Goal: Task Accomplishment & Management: Manage account settings

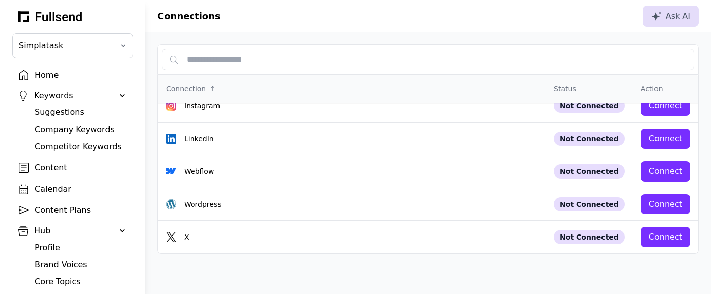
scroll to position [205, 0]
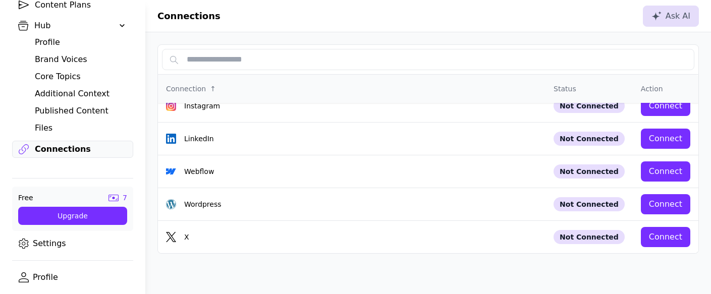
click at [47, 243] on link "Settings" at bounding box center [72, 243] width 121 height 17
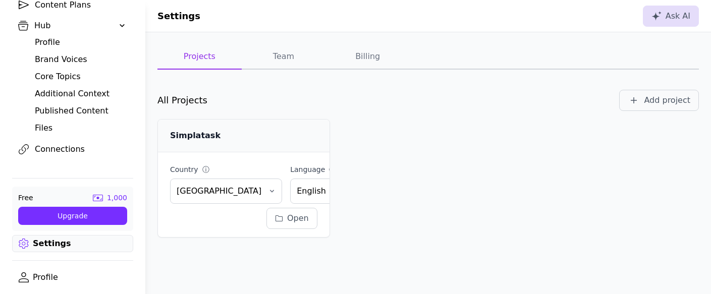
click at [284, 58] on button "Team" at bounding box center [284, 56] width 84 height 25
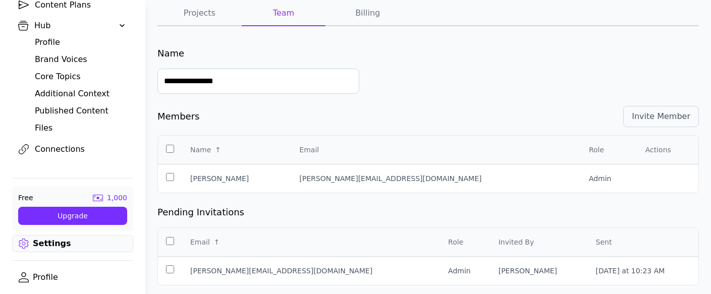
scroll to position [47, 0]
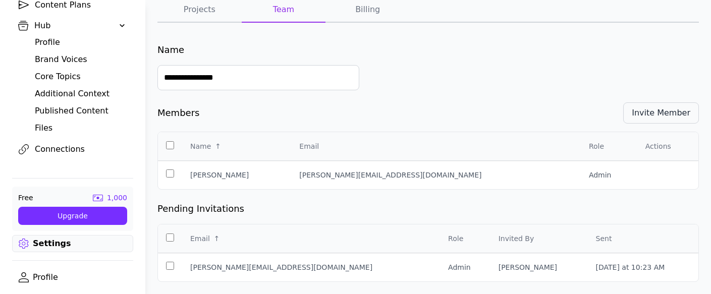
click at [652, 114] on div "Invite Member" at bounding box center [661, 113] width 59 height 12
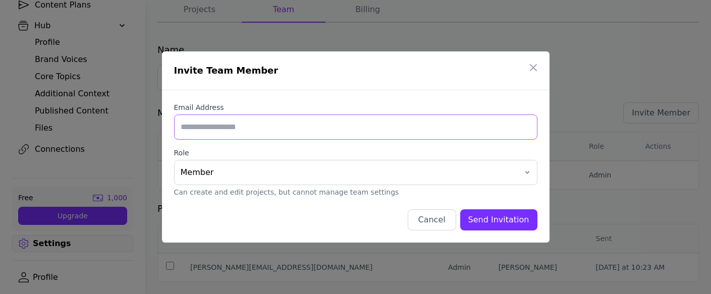
click at [236, 125] on input "Email Address" at bounding box center [355, 127] width 363 height 25
type input "**********"
click at [517, 170] on button "Member" at bounding box center [355, 172] width 363 height 25
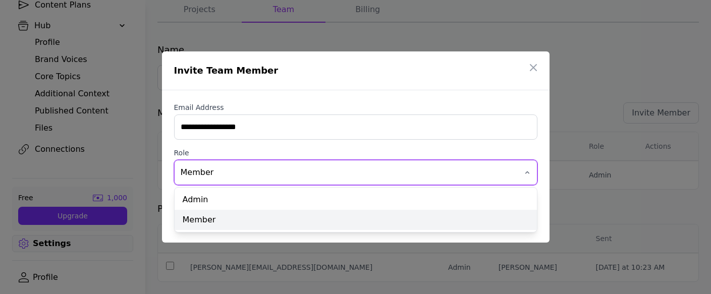
click at [227, 220] on div "Member" at bounding box center [356, 220] width 362 height 20
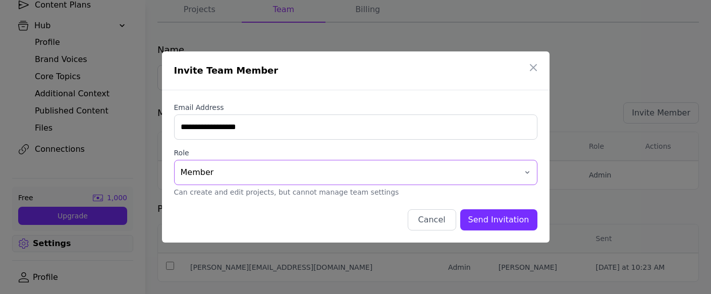
click at [520, 169] on button "Member" at bounding box center [355, 172] width 363 height 25
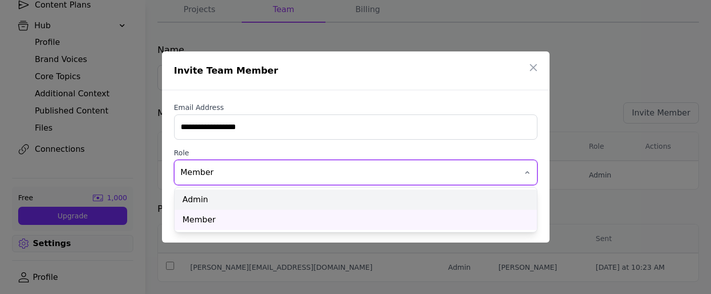
click at [236, 196] on div "Admin" at bounding box center [356, 200] width 362 height 20
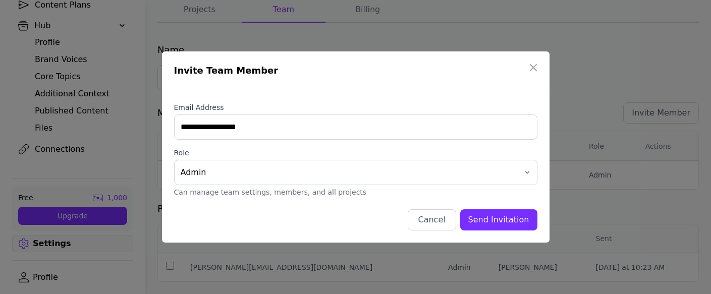
click at [497, 218] on div "Send Invitation" at bounding box center [498, 220] width 61 height 12
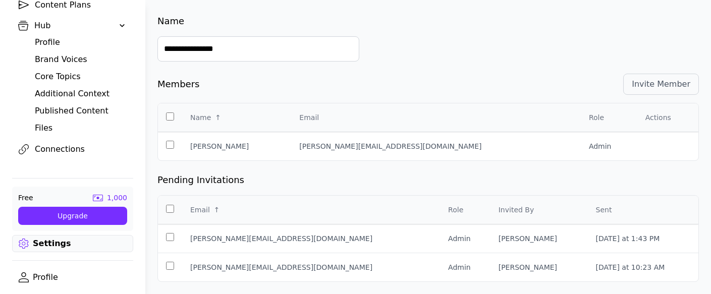
scroll to position [76, 0]
click at [668, 79] on div "Invite Member" at bounding box center [661, 84] width 59 height 12
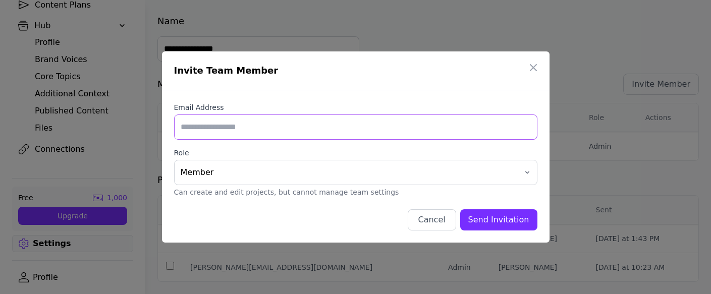
click at [271, 129] on input "Email Address" at bounding box center [355, 127] width 363 height 25
type input "**********"
click at [491, 218] on div "Send Invitation" at bounding box center [498, 220] width 61 height 12
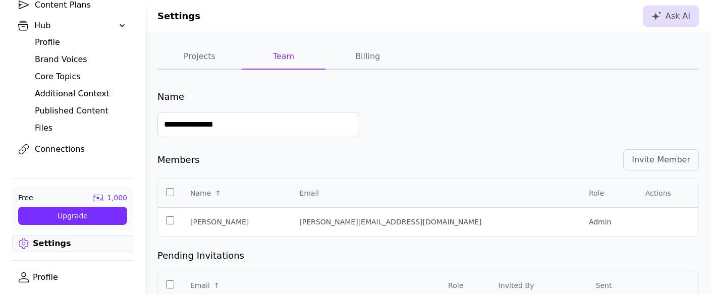
scroll to position [76, 0]
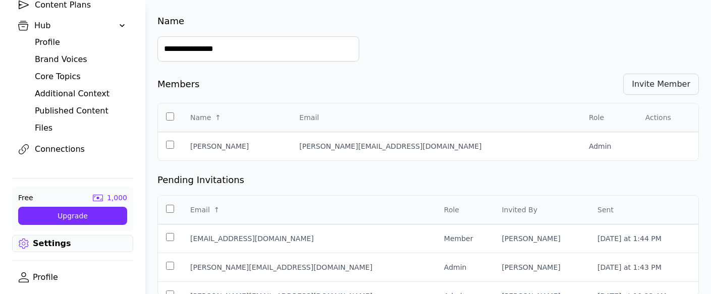
click at [663, 88] on div "Invite Member" at bounding box center [661, 84] width 59 height 12
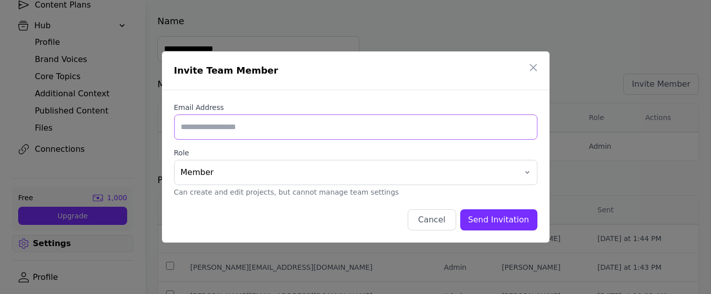
click at [277, 126] on input "Email Address" at bounding box center [355, 127] width 363 height 25
type input "**********"
click at [208, 130] on input "**********" at bounding box center [355, 127] width 363 height 25
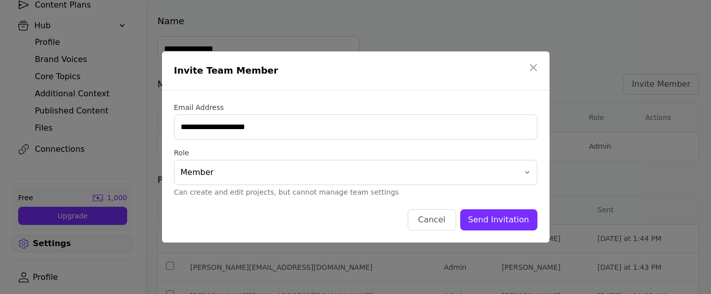
click at [504, 221] on div "Send Invitation" at bounding box center [498, 220] width 61 height 12
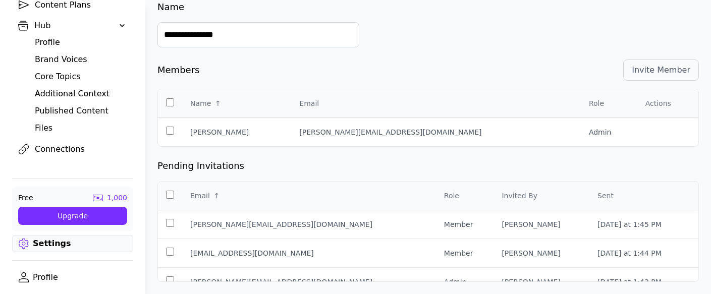
scroll to position [43, 0]
